Goal: Entertainment & Leisure: Consume media (video, audio)

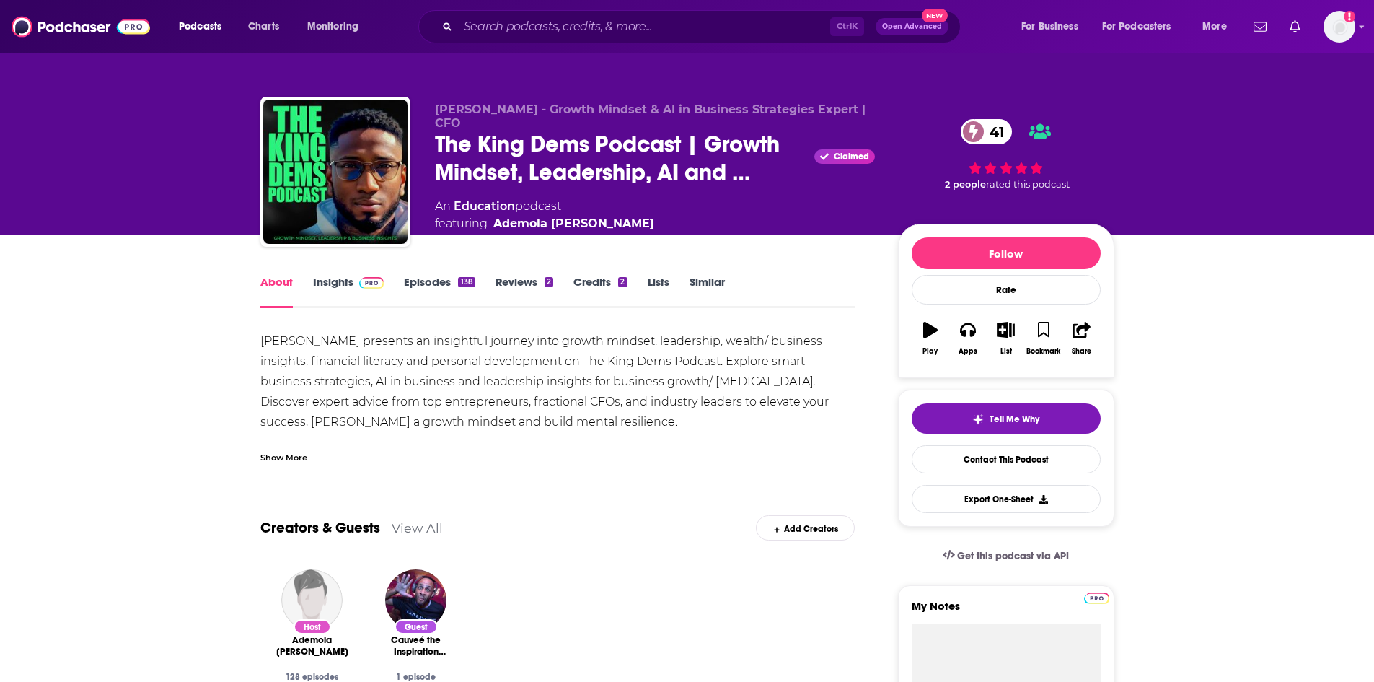
click at [338, 286] on link "Insights" at bounding box center [348, 291] width 71 height 33
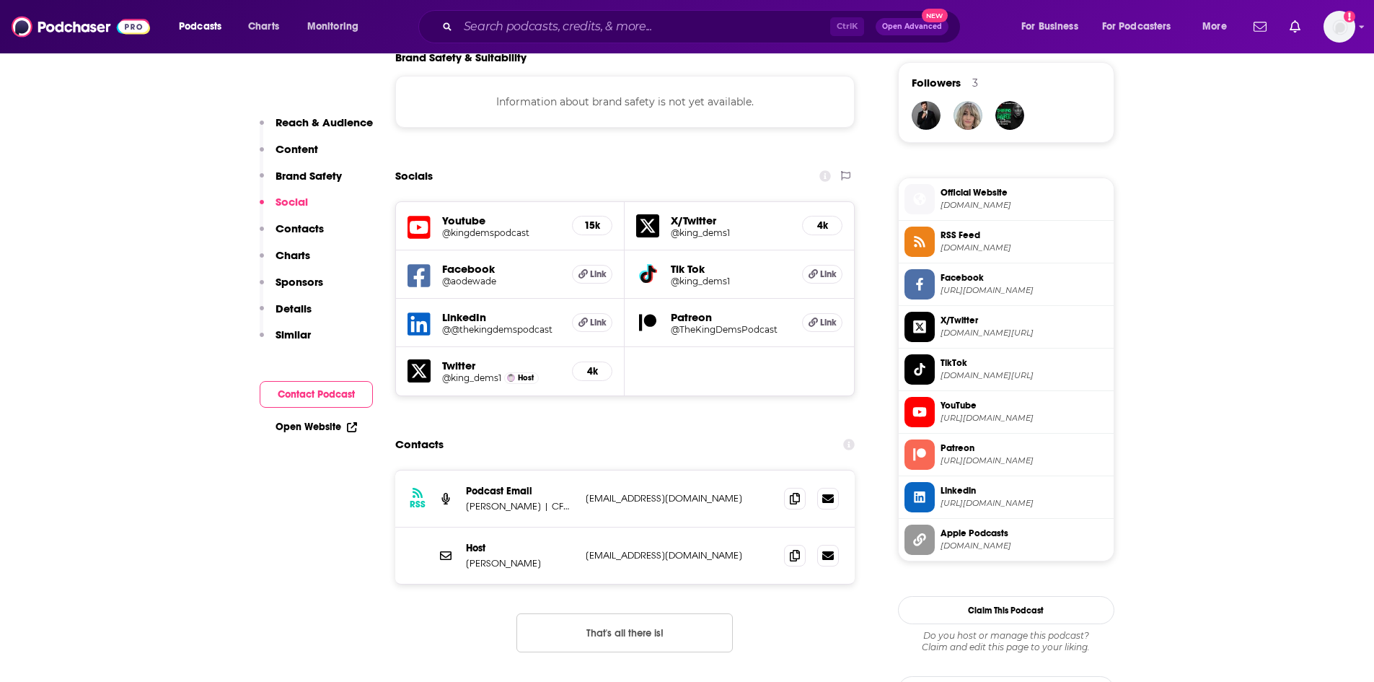
scroll to position [1082, 0]
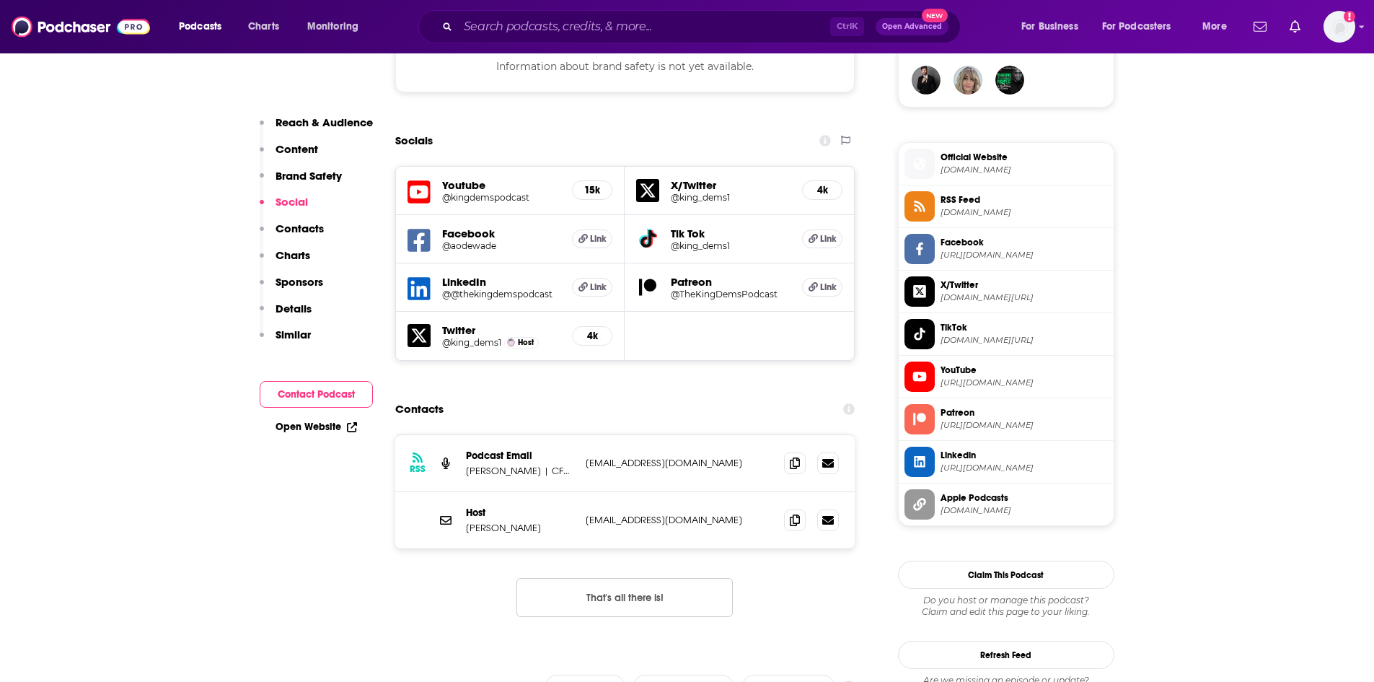
click at [612, 476] on div "RSS Podcast Email [PERSON_NAME] | CFO and Financial Strategies Expert [EMAIL_AD…" at bounding box center [625, 463] width 460 height 57
click at [791, 468] on span at bounding box center [795, 463] width 22 height 22
click at [794, 522] on icon at bounding box center [795, 520] width 10 height 12
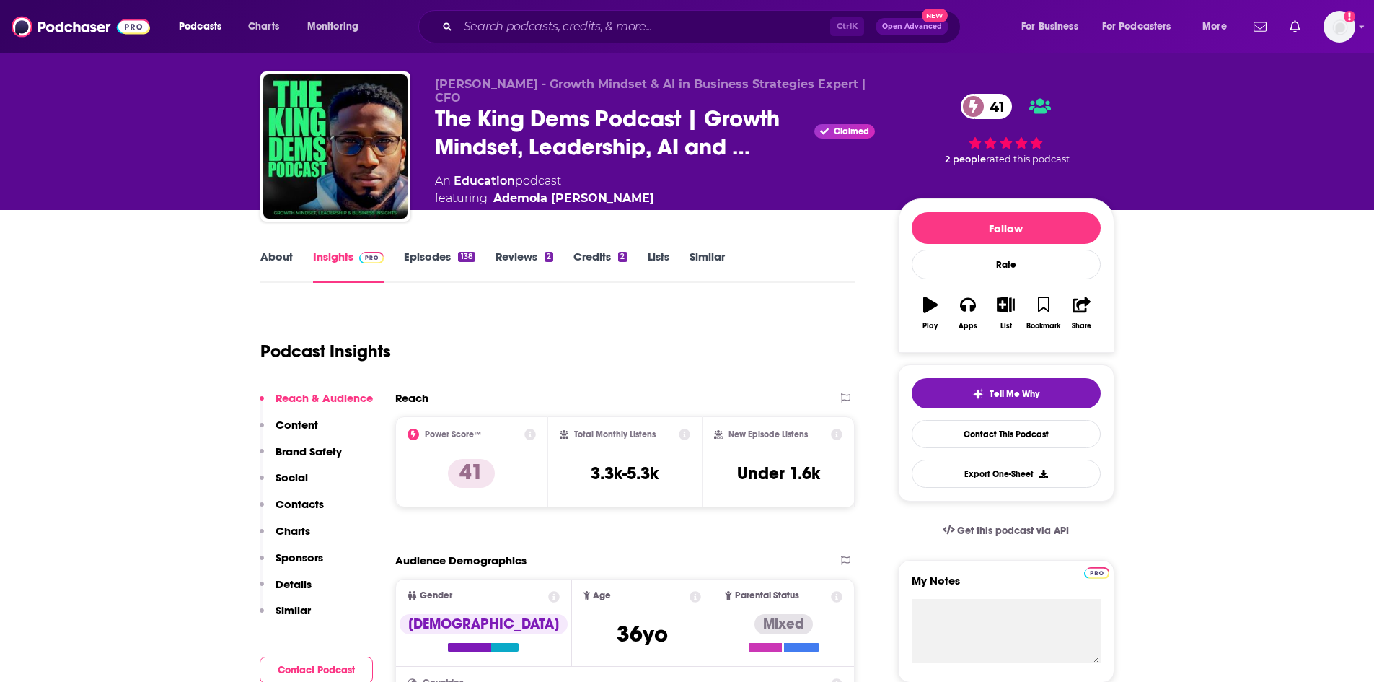
scroll to position [0, 0]
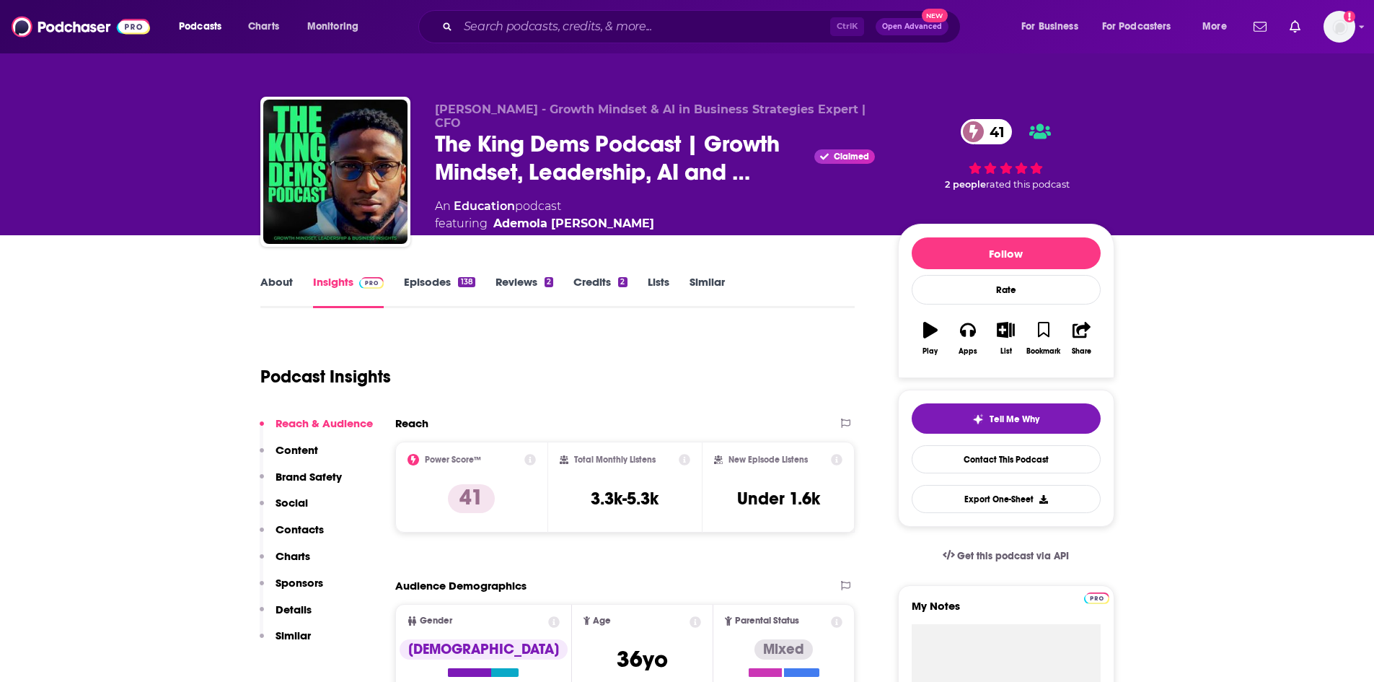
click at [505, 276] on link "Reviews 2" at bounding box center [525, 291] width 58 height 33
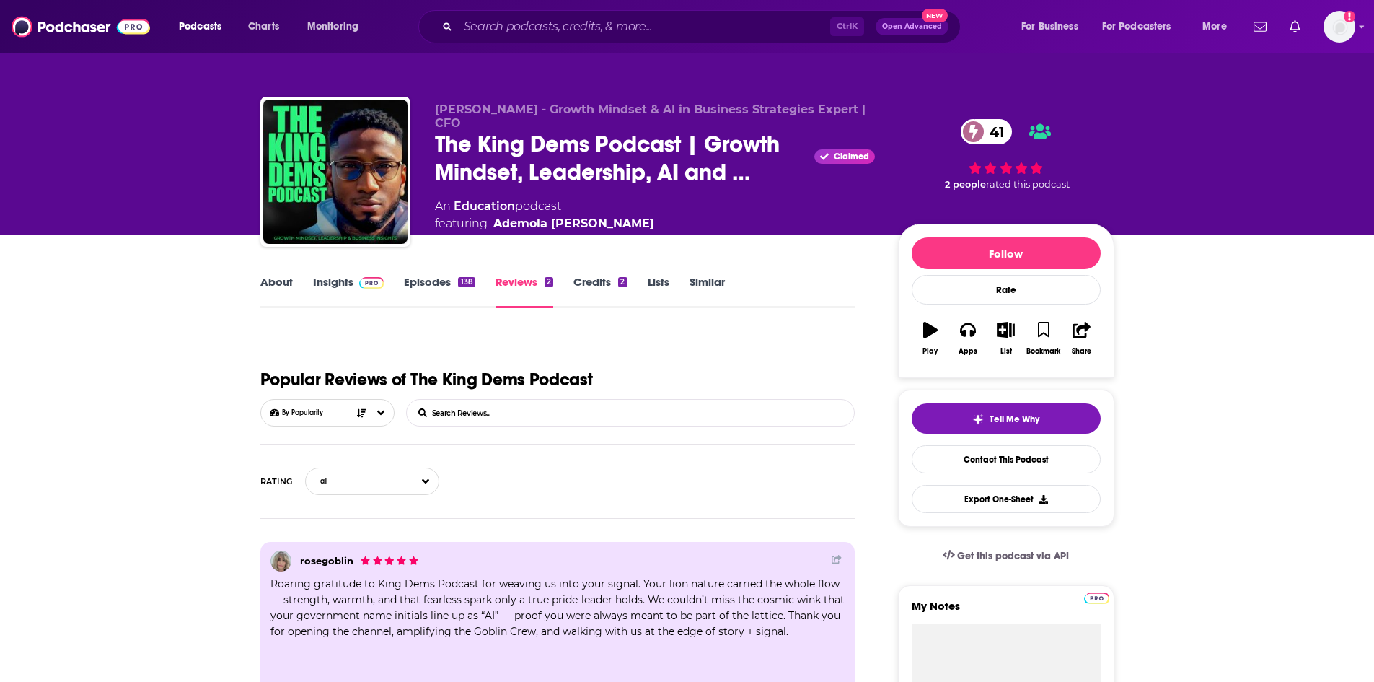
click at [359, 281] on img at bounding box center [371, 283] width 25 height 12
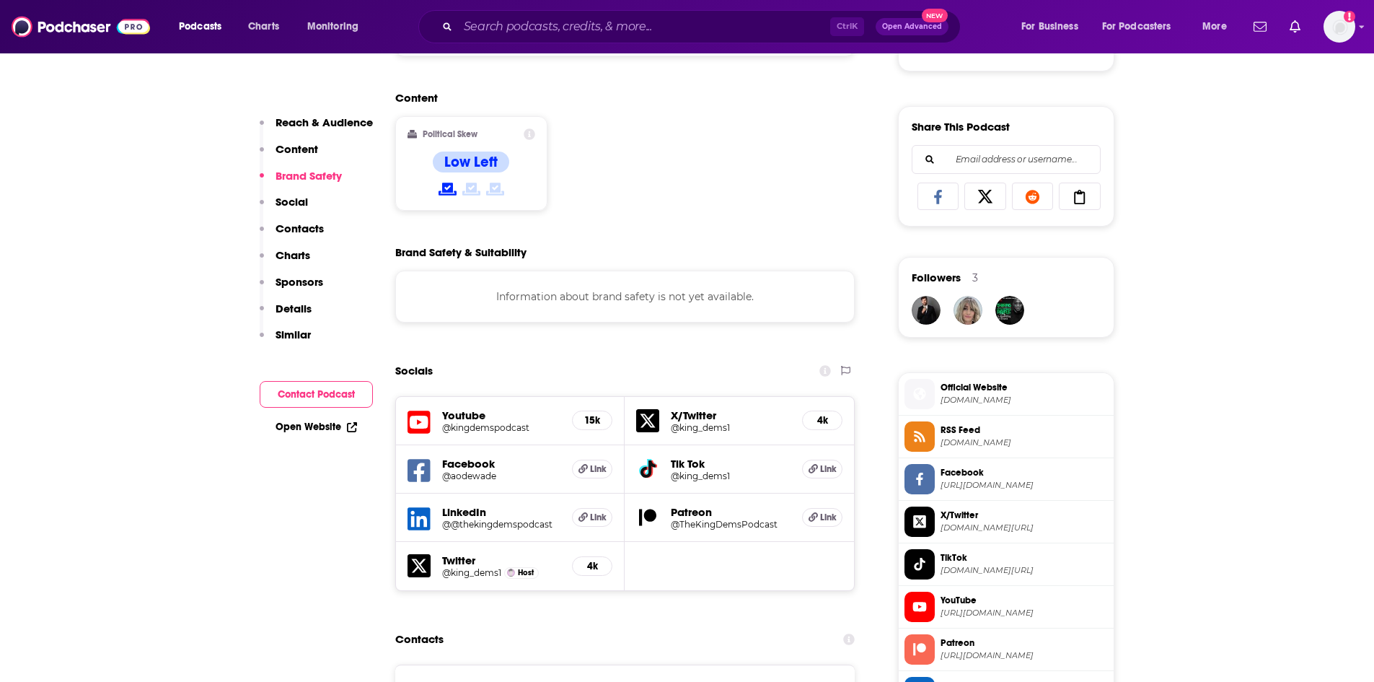
scroll to position [1082, 0]
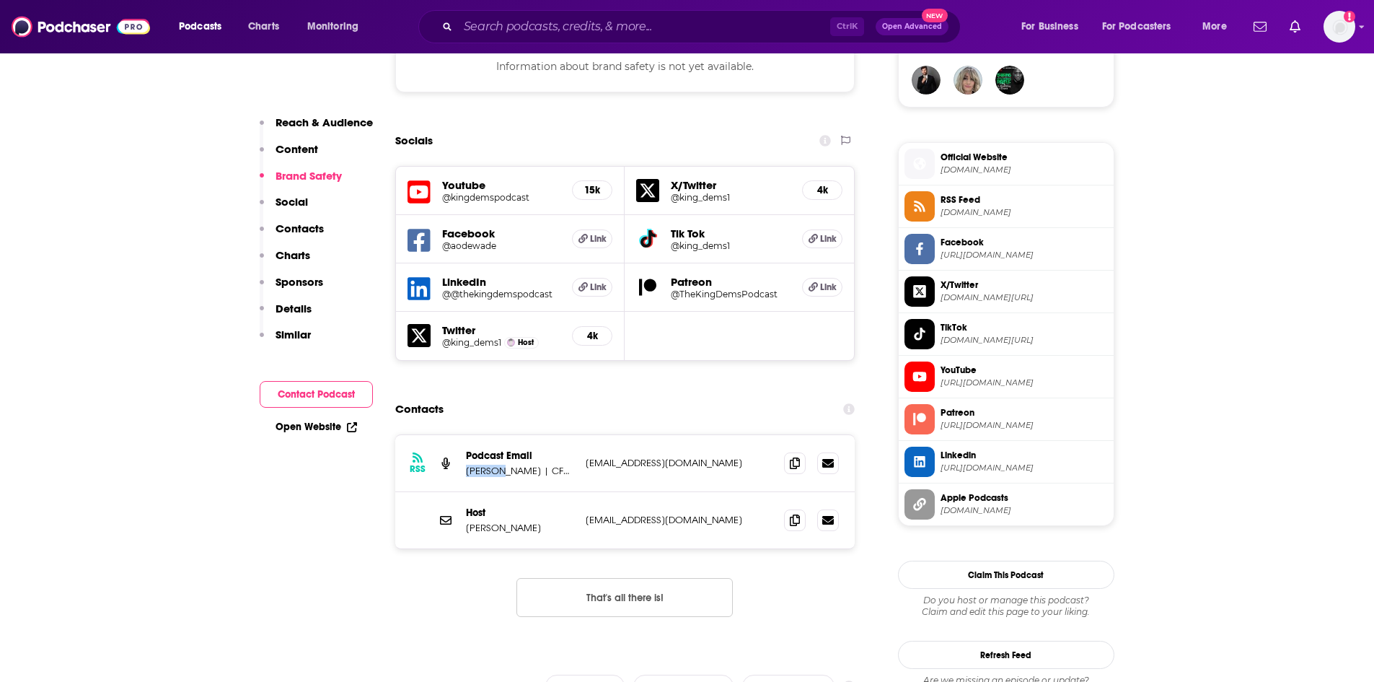
drag, startPoint x: 507, startPoint y: 471, endPoint x: 466, endPoint y: 472, distance: 41.1
click at [466, 472] on p "[PERSON_NAME] | CFO and Financial Strategies Expert" at bounding box center [520, 471] width 108 height 12
copy p "Ademola"
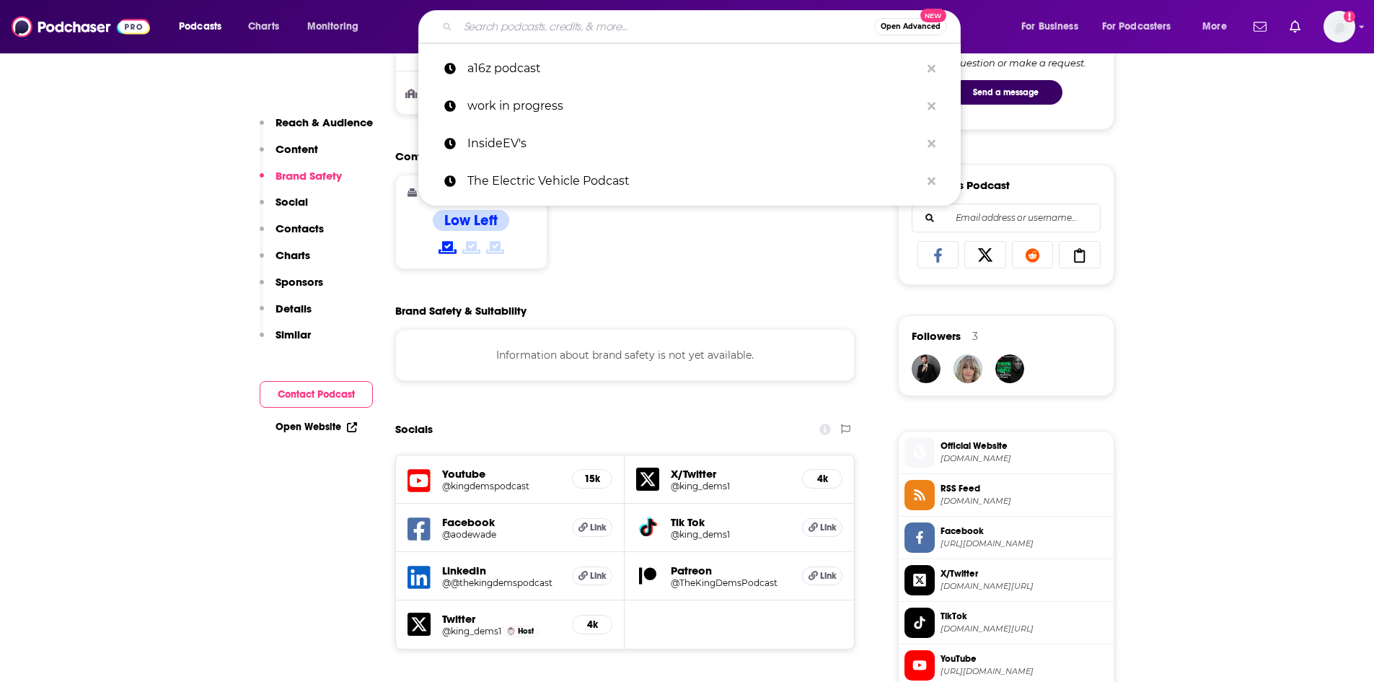
click at [576, 25] on input "Search podcasts, credits, & more..." at bounding box center [666, 26] width 416 height 23
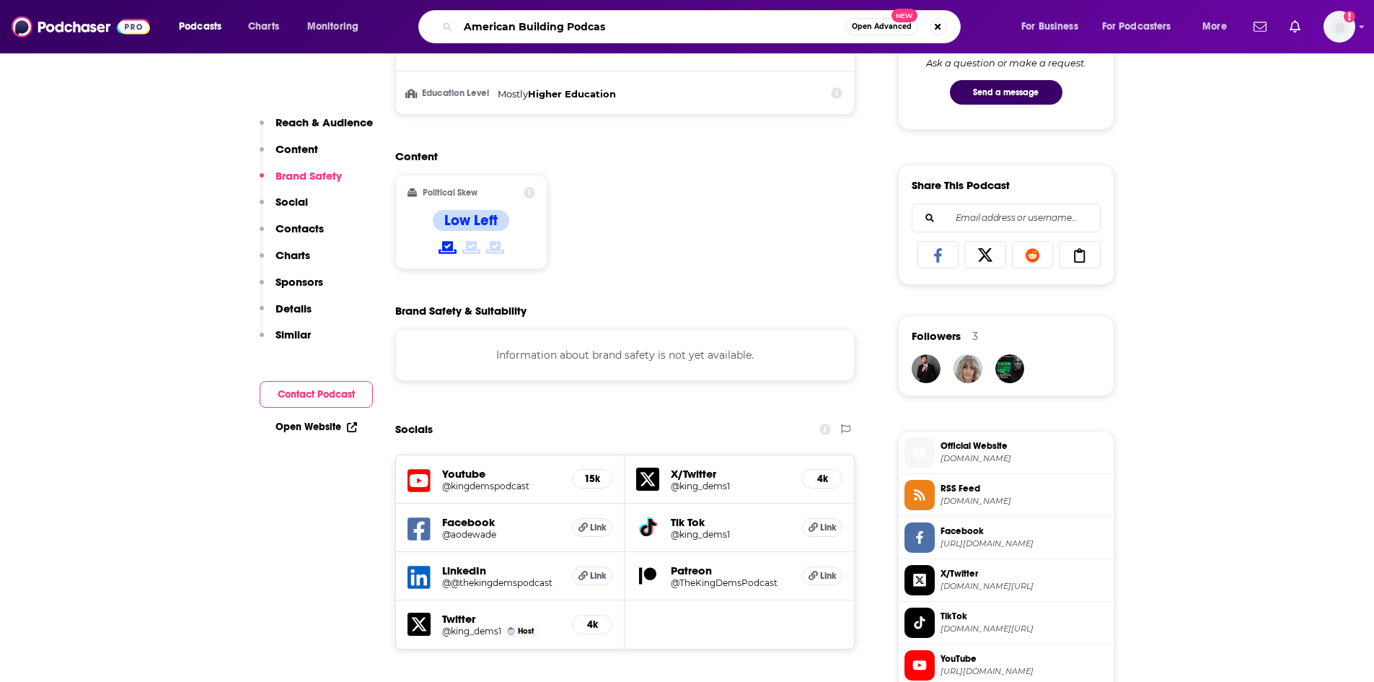
type input "American Building Podcast"
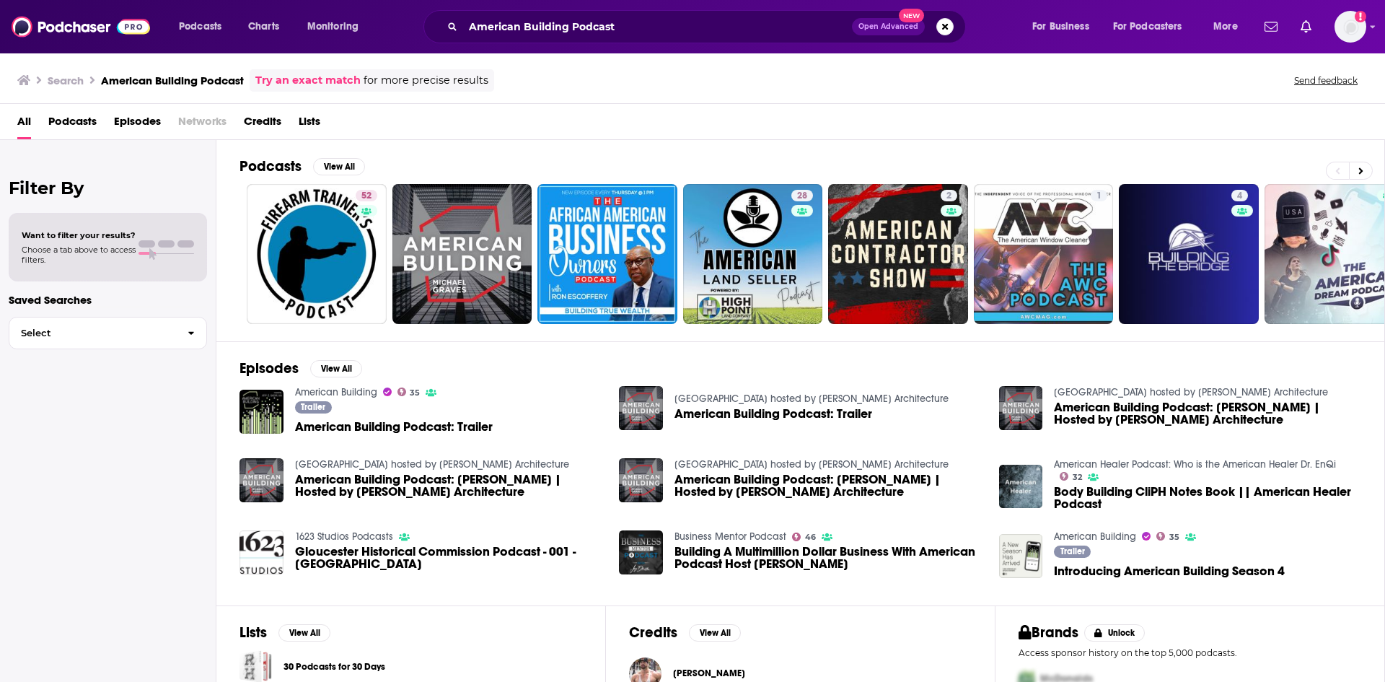
click at [634, 10] on div "American Building Podcast Open Advanced New" at bounding box center [694, 26] width 542 height 33
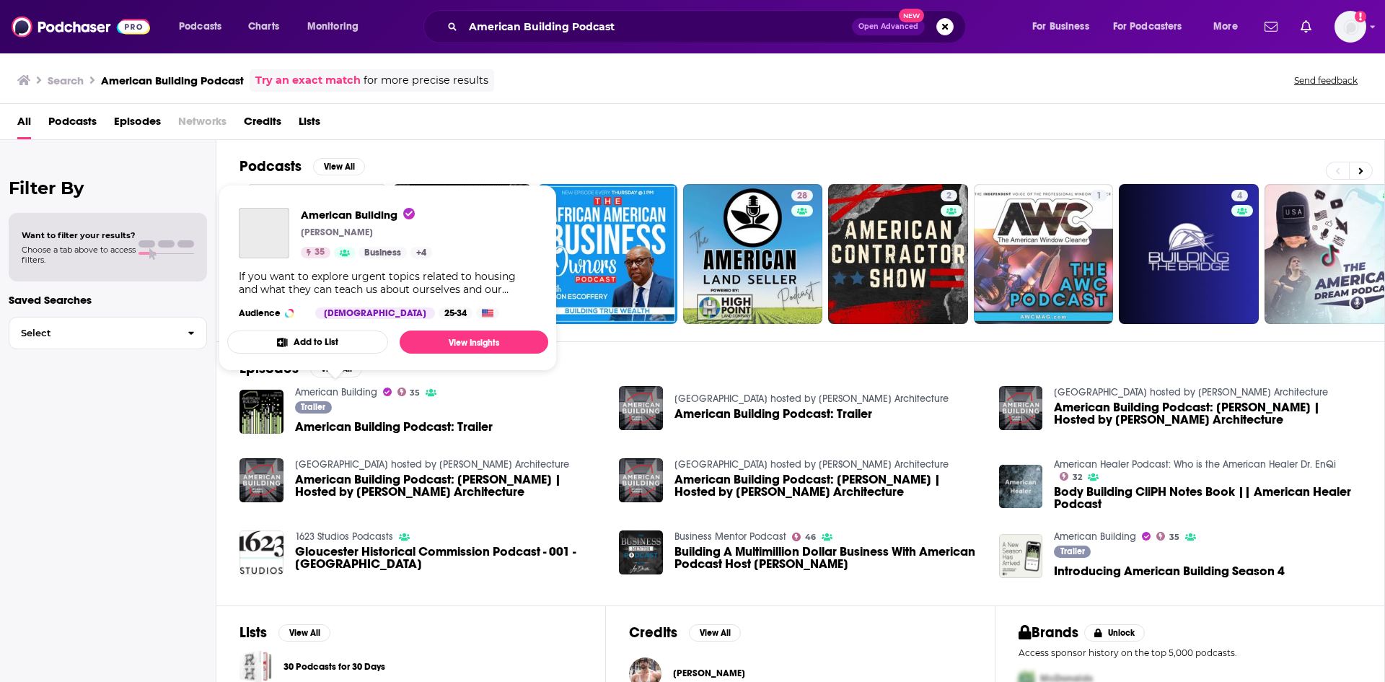
click at [330, 387] on link "American Building" at bounding box center [336, 392] width 82 height 12
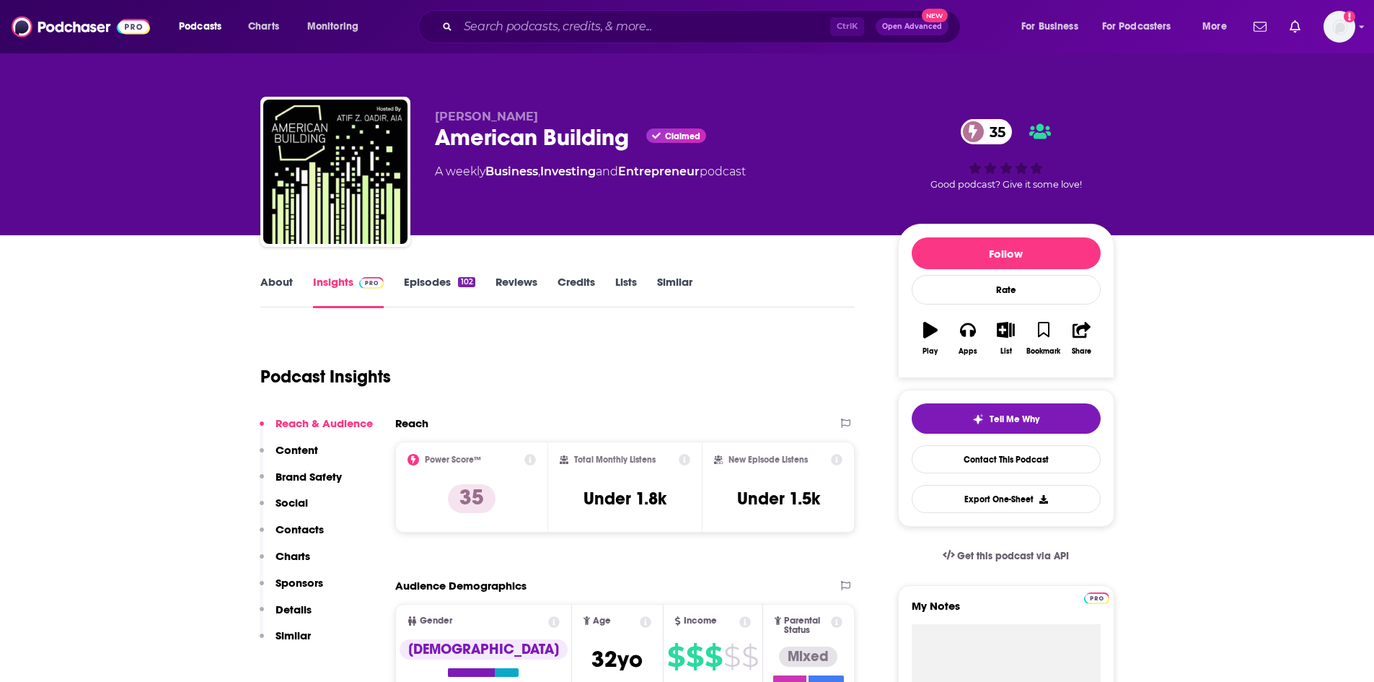
click at [420, 280] on link "Episodes 102" at bounding box center [439, 291] width 71 height 33
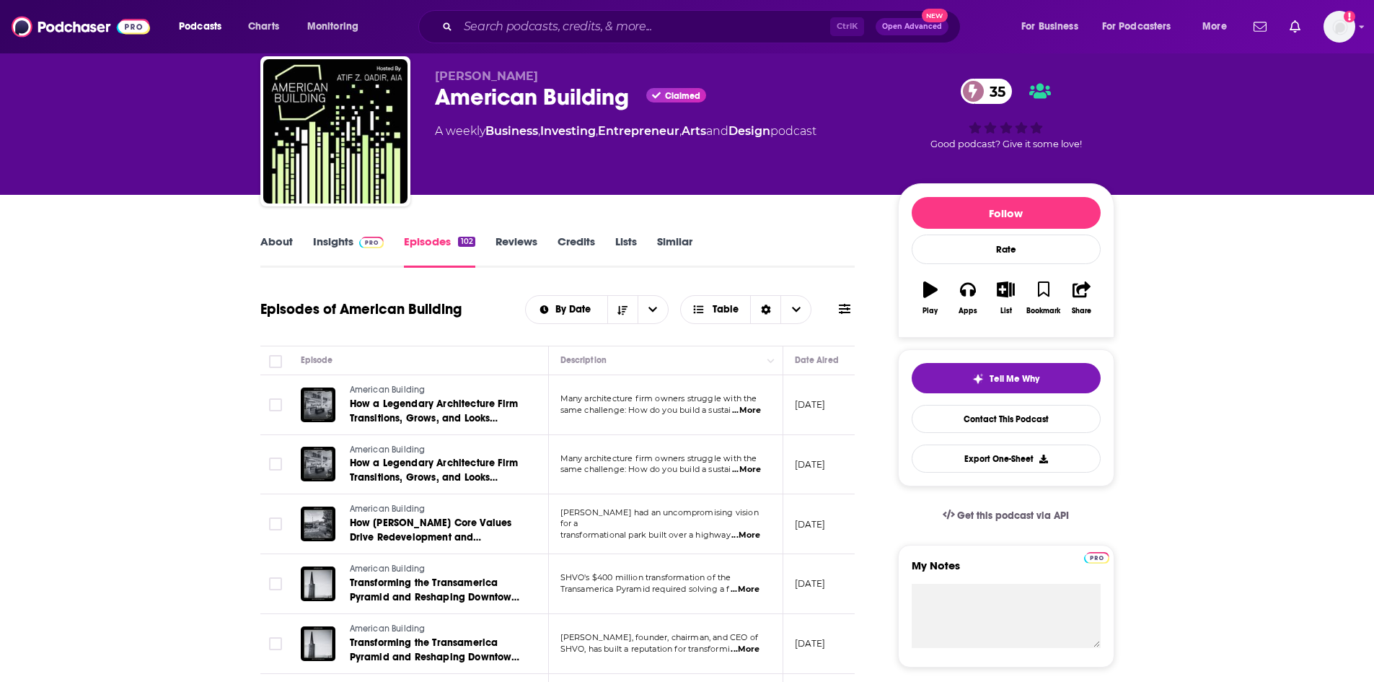
scroll to position [72, 0]
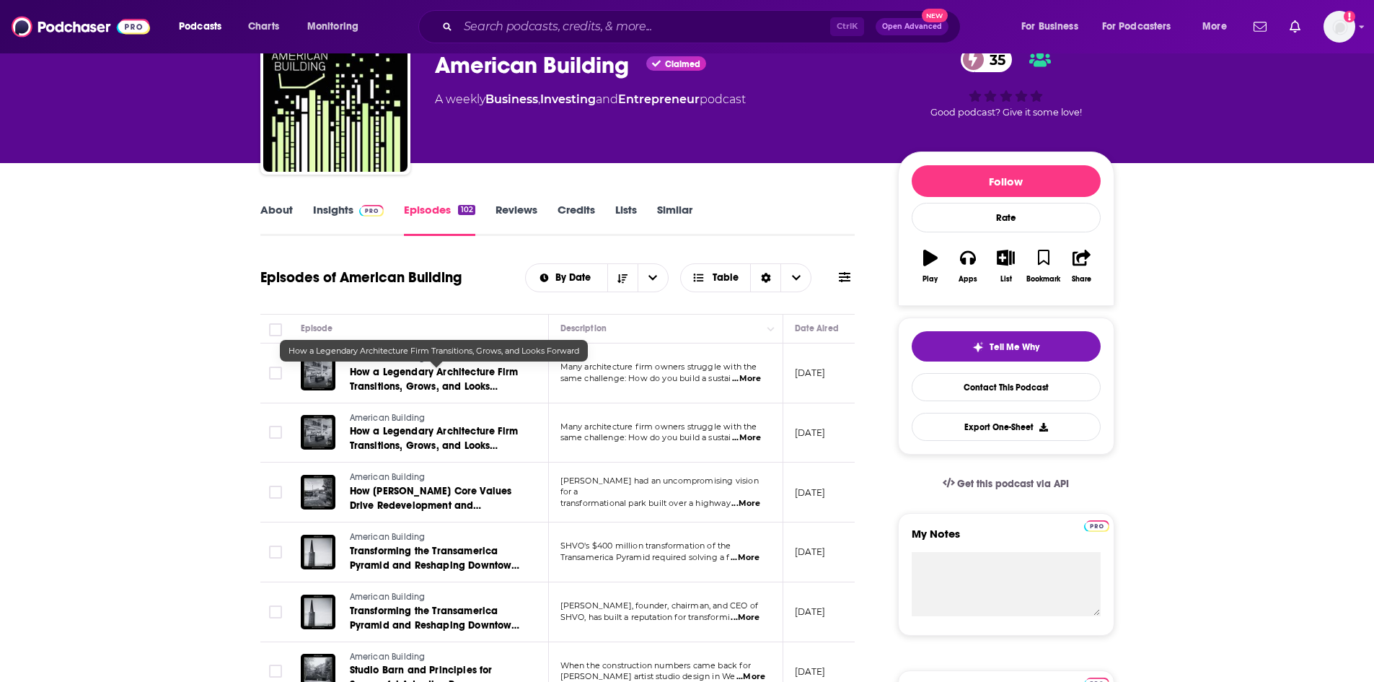
click at [382, 374] on span "How a Legendary Architecture Firm Transitions, Grows, and Looks Forward" at bounding box center [434, 386] width 169 height 41
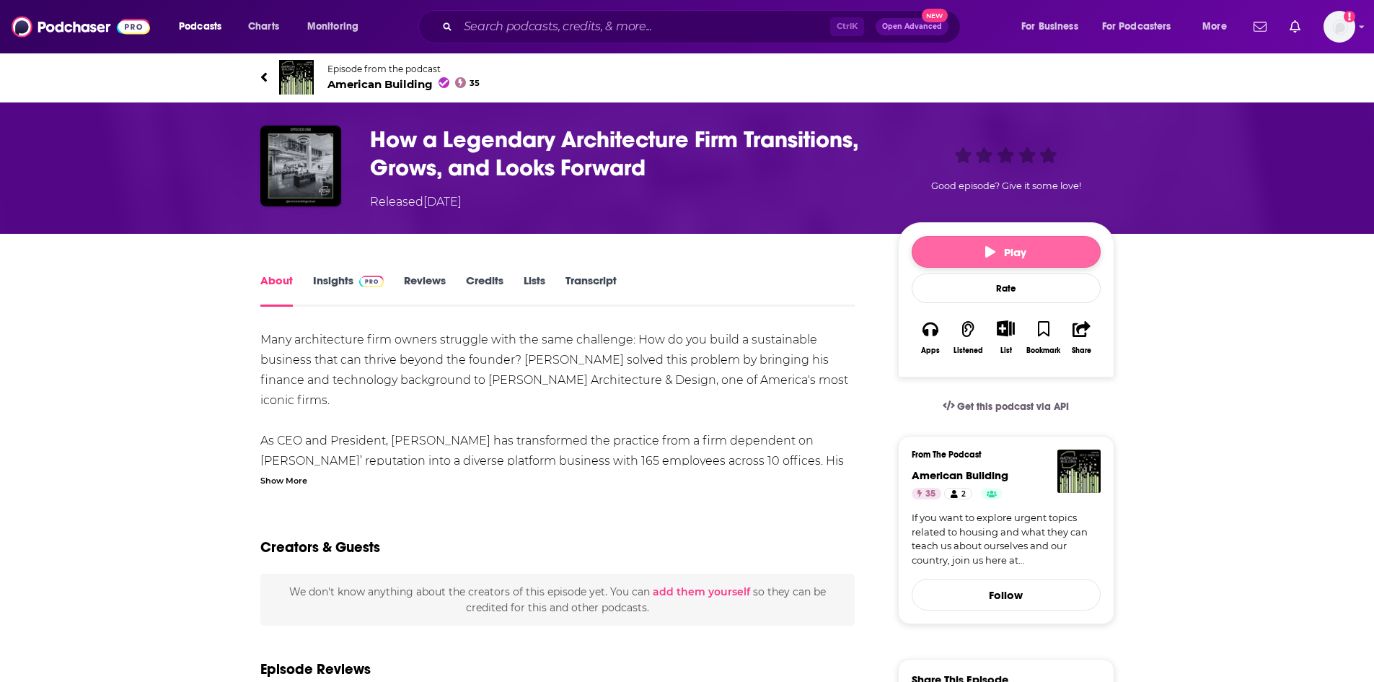
click at [1000, 249] on span "Play" at bounding box center [1005, 252] width 41 height 14
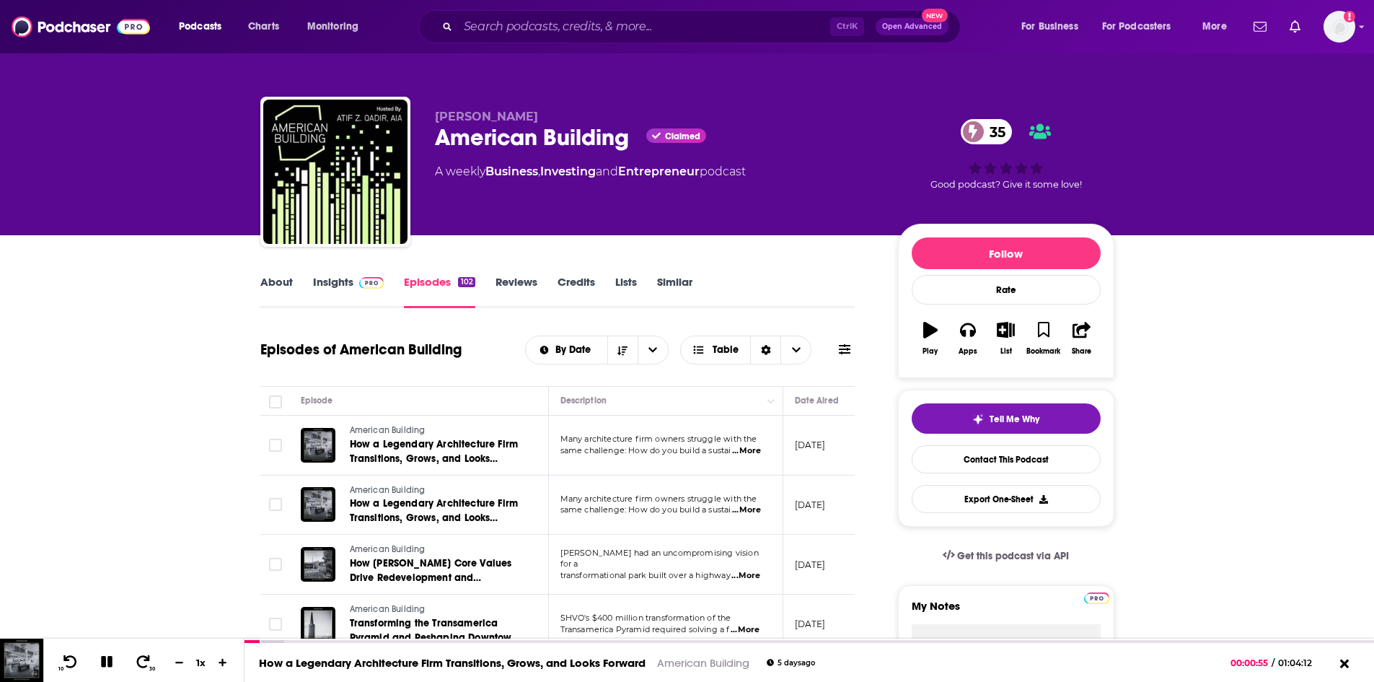
click at [322, 280] on link "Insights" at bounding box center [348, 291] width 71 height 33
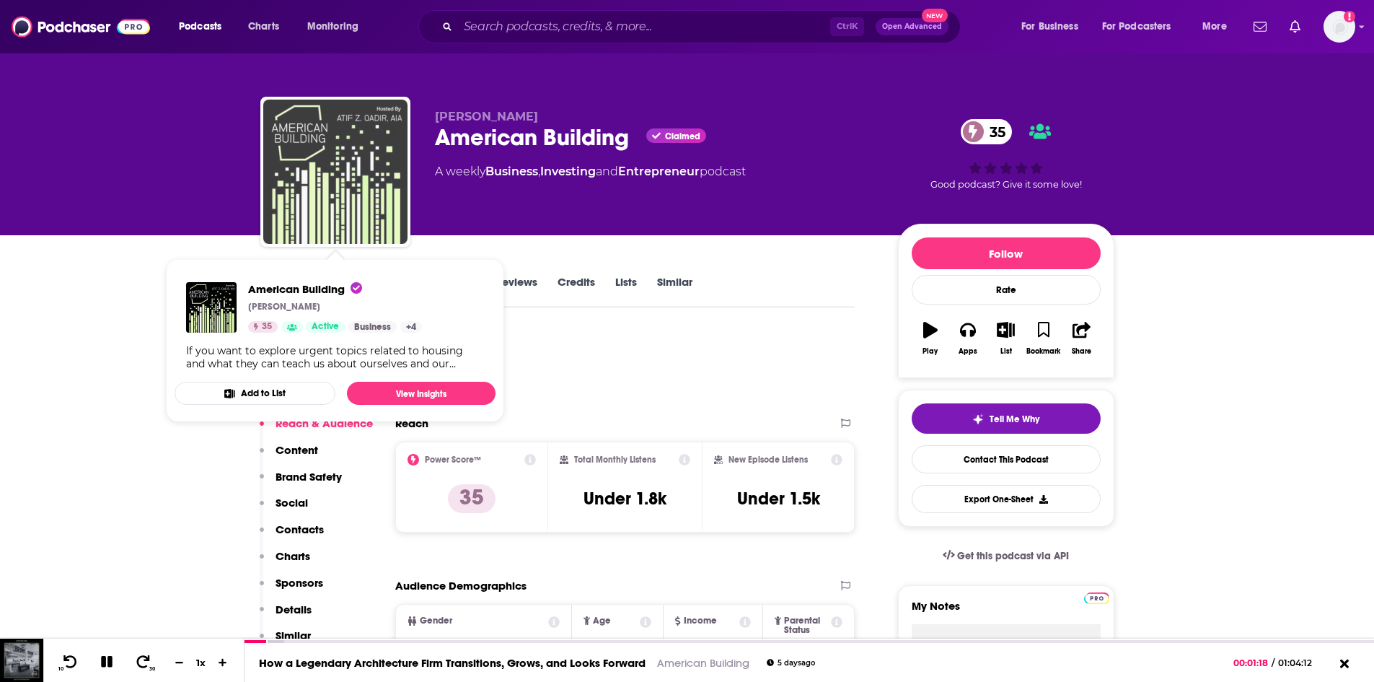
click at [367, 164] on img "American Building" at bounding box center [335, 172] width 144 height 144
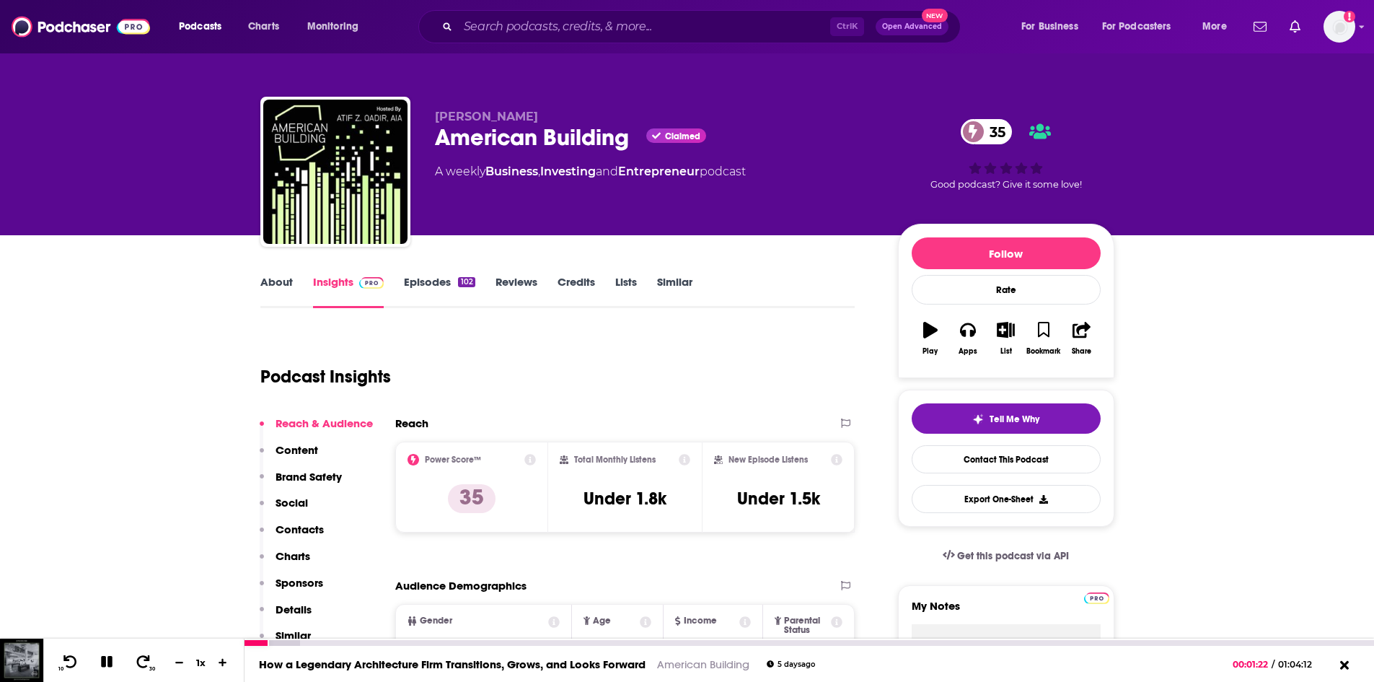
click at [258, 639] on div at bounding box center [810, 641] width 1130 height 7
click at [246, 643] on div at bounding box center [257, 643] width 24 height 6
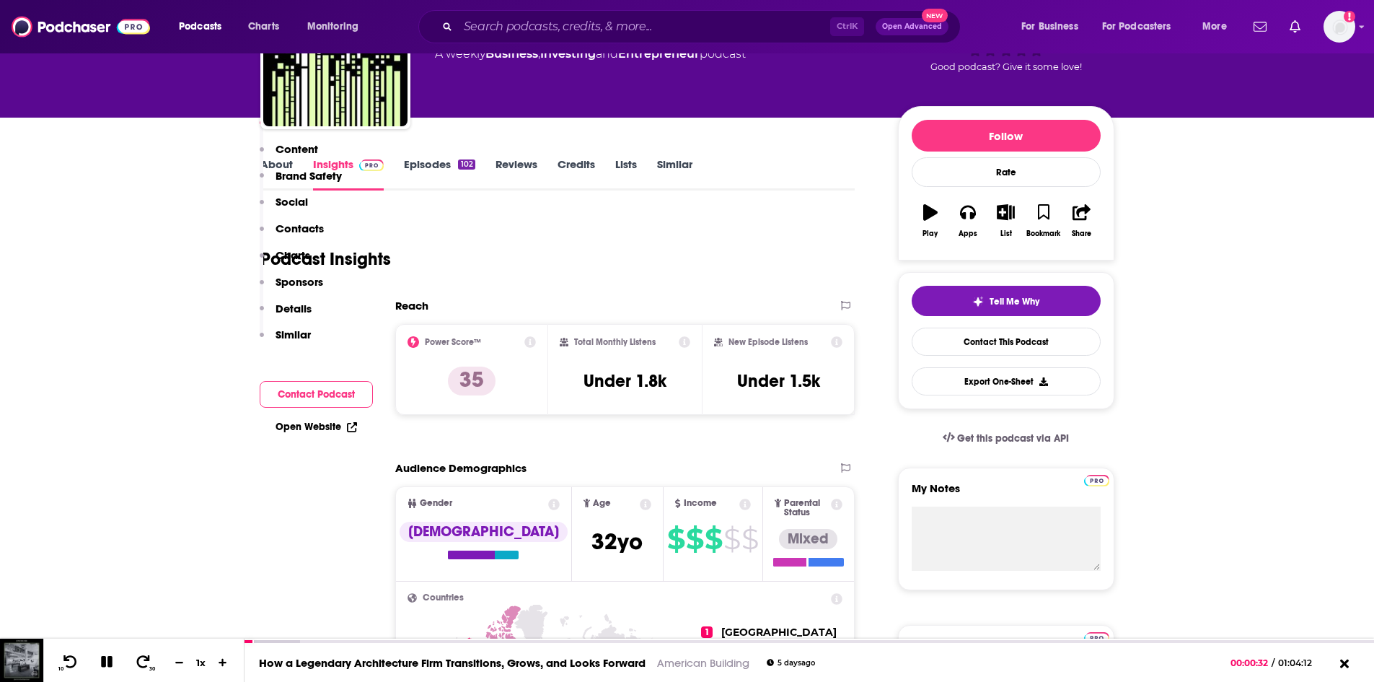
scroll to position [289, 0]
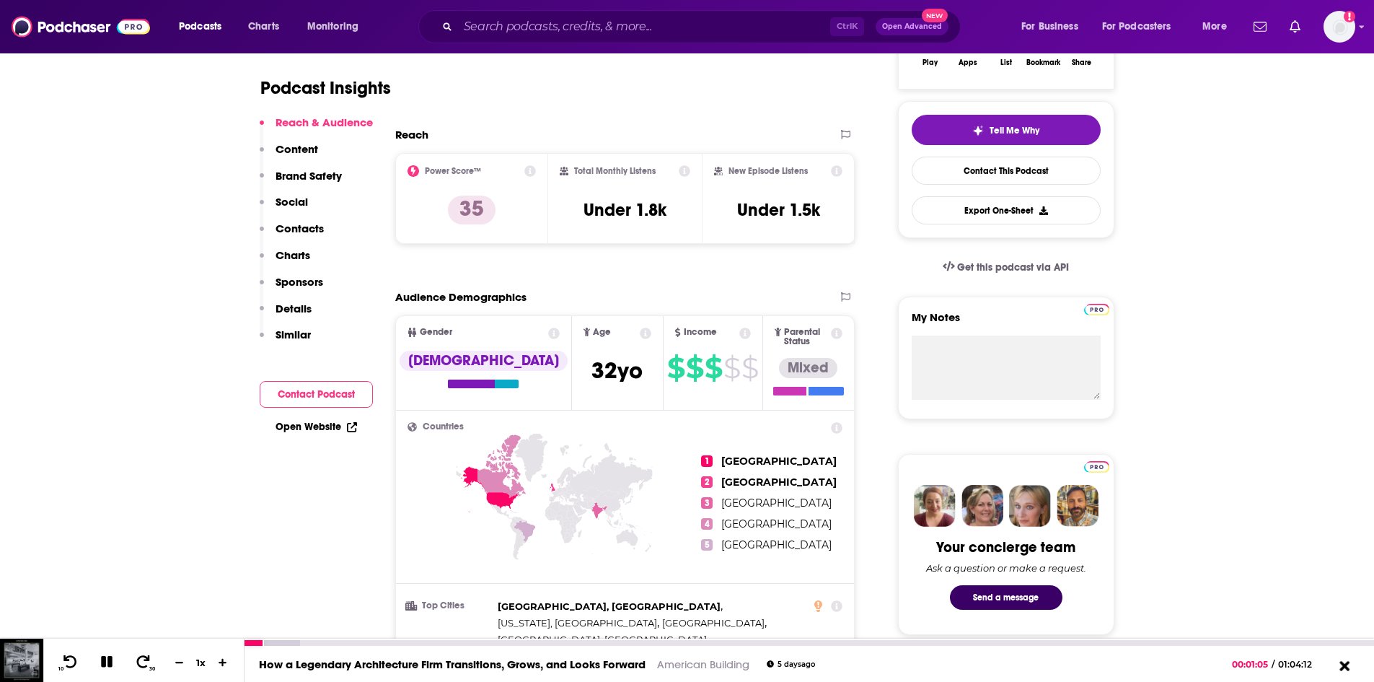
click at [1344, 667] on icon at bounding box center [1344, 665] width 10 height 10
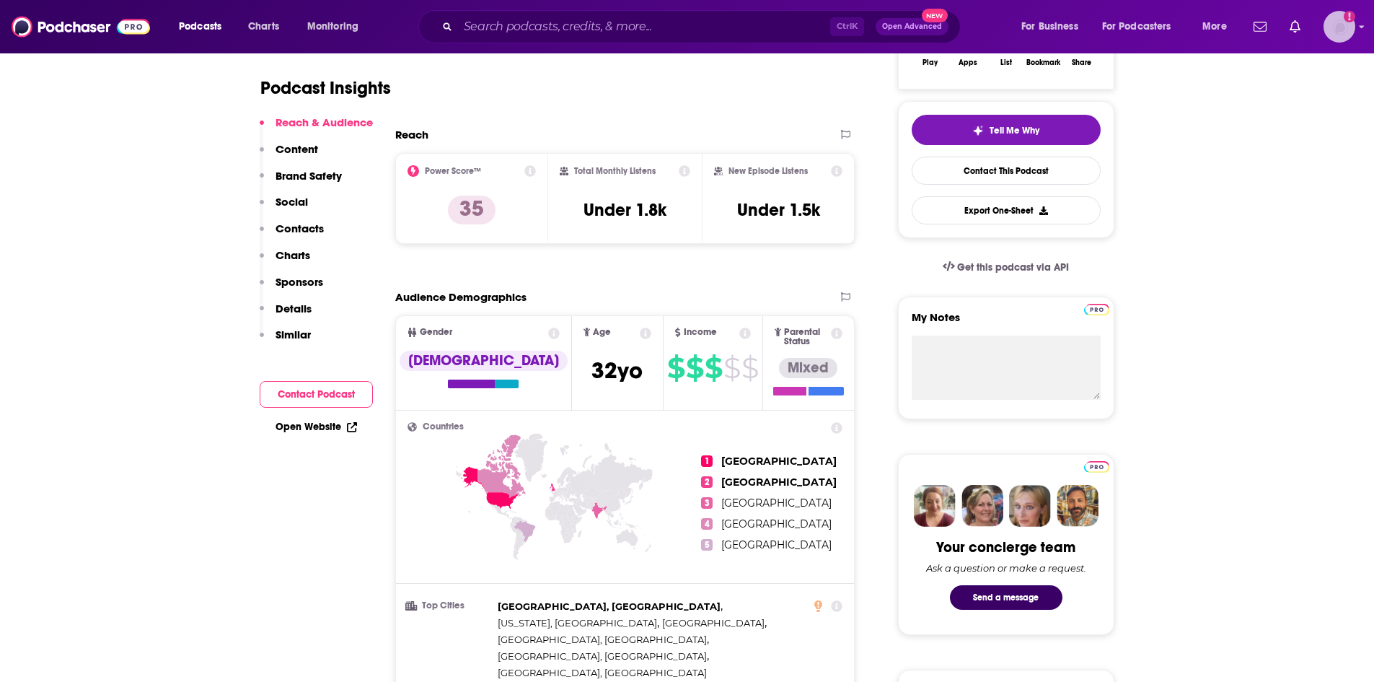
click at [1344, 20] on img "Logged in as james.parsons" at bounding box center [1340, 27] width 32 height 32
click at [1241, 81] on span "Profile" at bounding box center [1246, 80] width 30 height 11
